Goal: Information Seeking & Learning: Learn about a topic

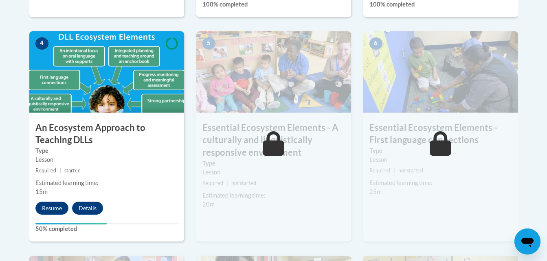
scroll to position [467, 0]
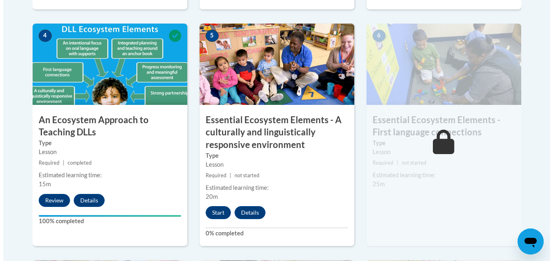
scroll to position [470, 0]
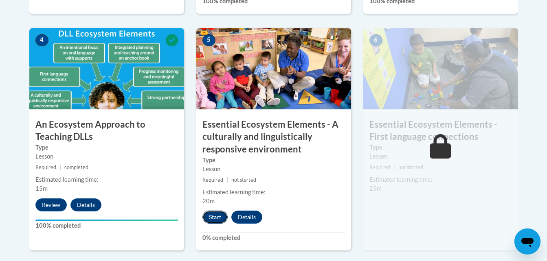
click at [221, 218] on button "Start" at bounding box center [214, 217] width 25 height 13
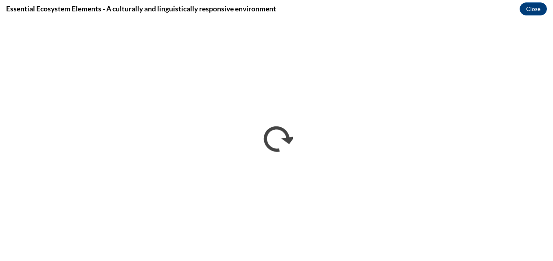
scroll to position [0, 0]
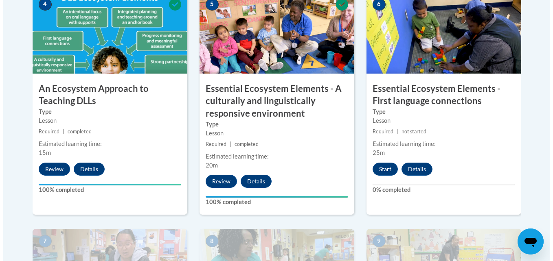
scroll to position [526, 0]
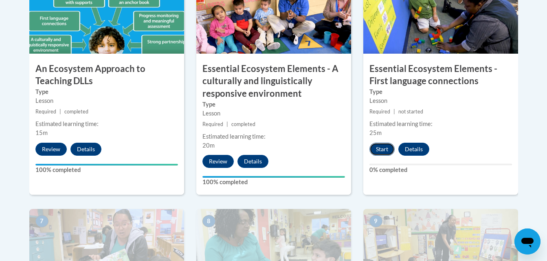
click at [379, 154] on button "Start" at bounding box center [381, 149] width 25 height 13
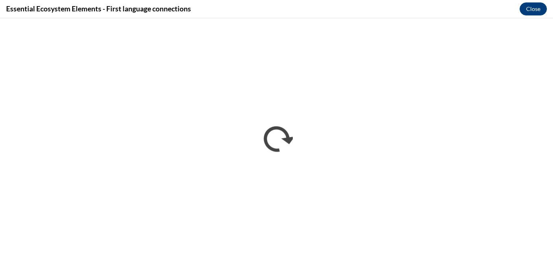
scroll to position [0, 0]
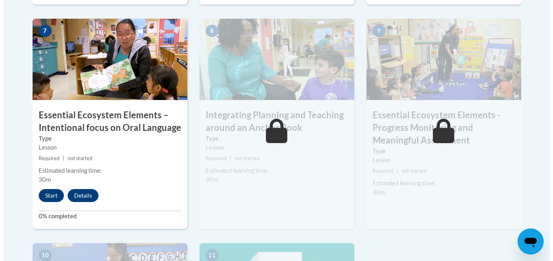
scroll to position [717, 0]
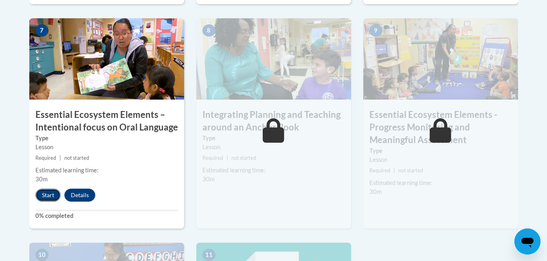
click at [46, 200] on button "Start" at bounding box center [47, 195] width 25 height 13
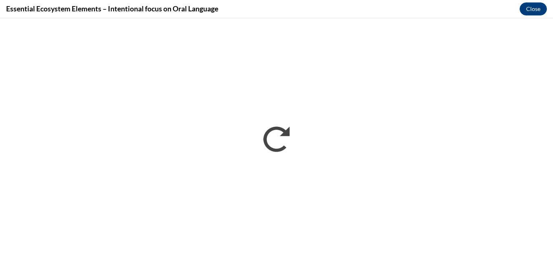
scroll to position [0, 0]
